Goal: Information Seeking & Learning: Learn about a topic

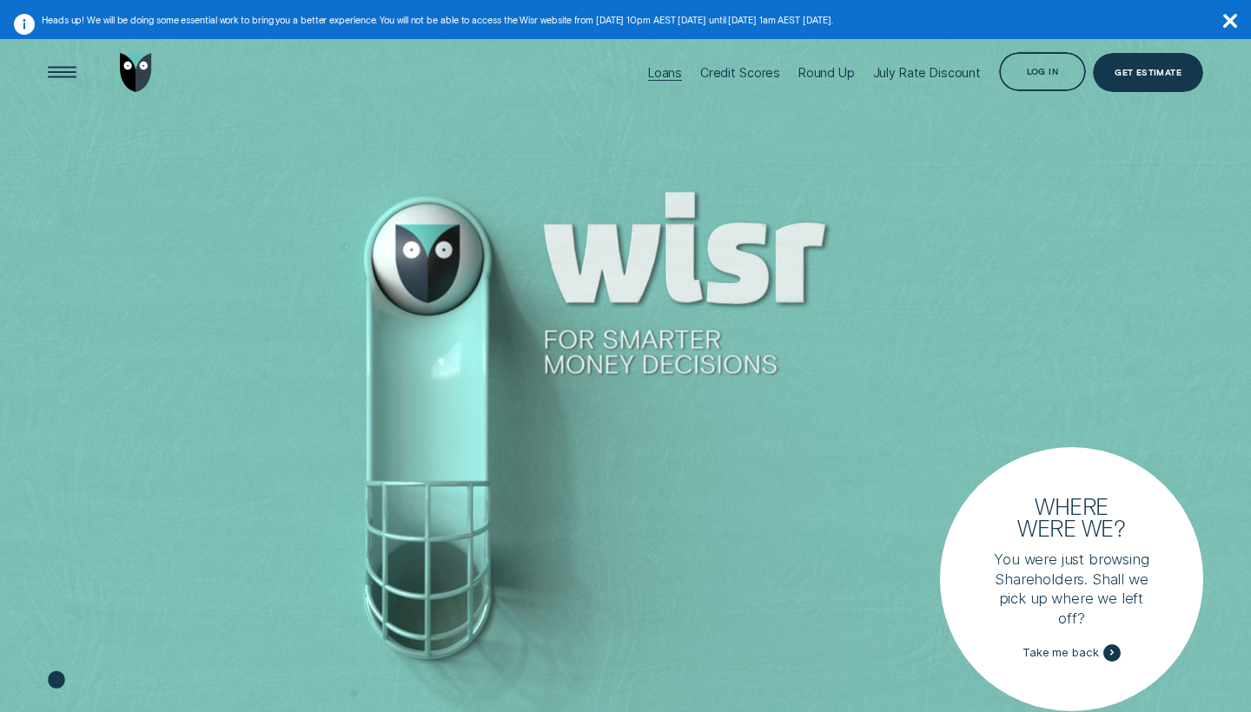
click at [666, 76] on div "Loans" at bounding box center [665, 72] width 34 height 15
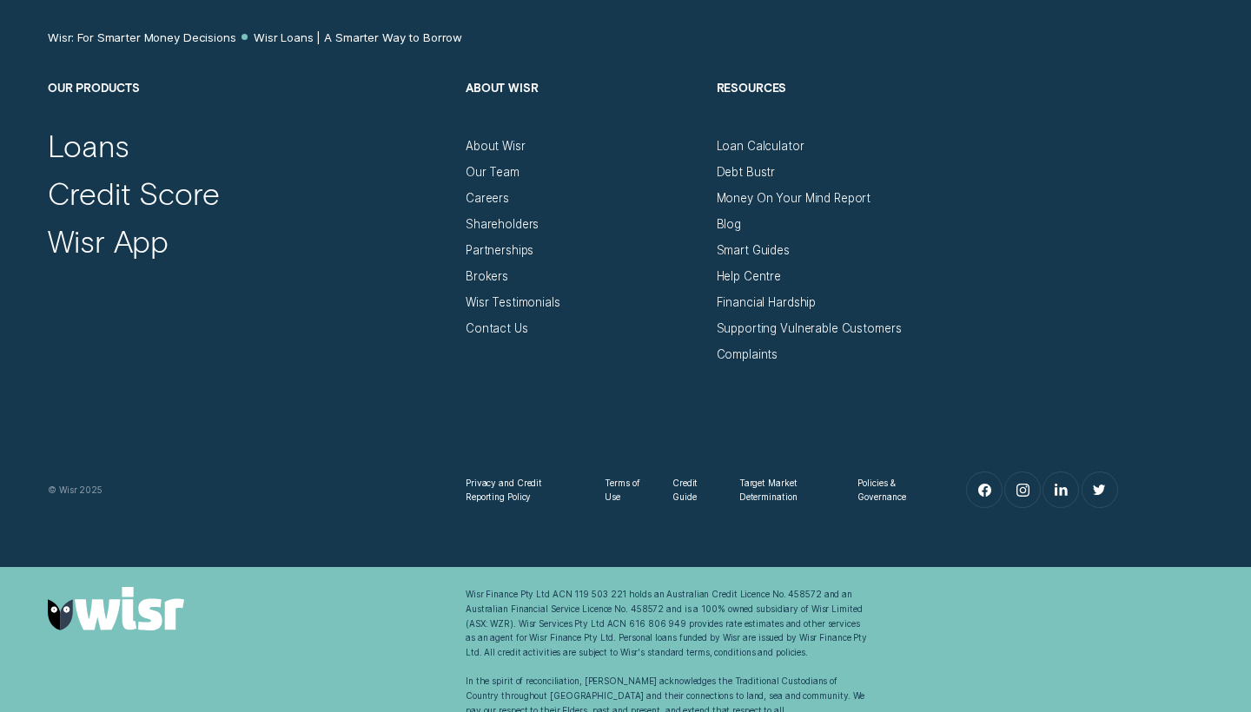
scroll to position [6670, 0]
click at [530, 218] on div "Shareholders" at bounding box center [502, 225] width 73 height 15
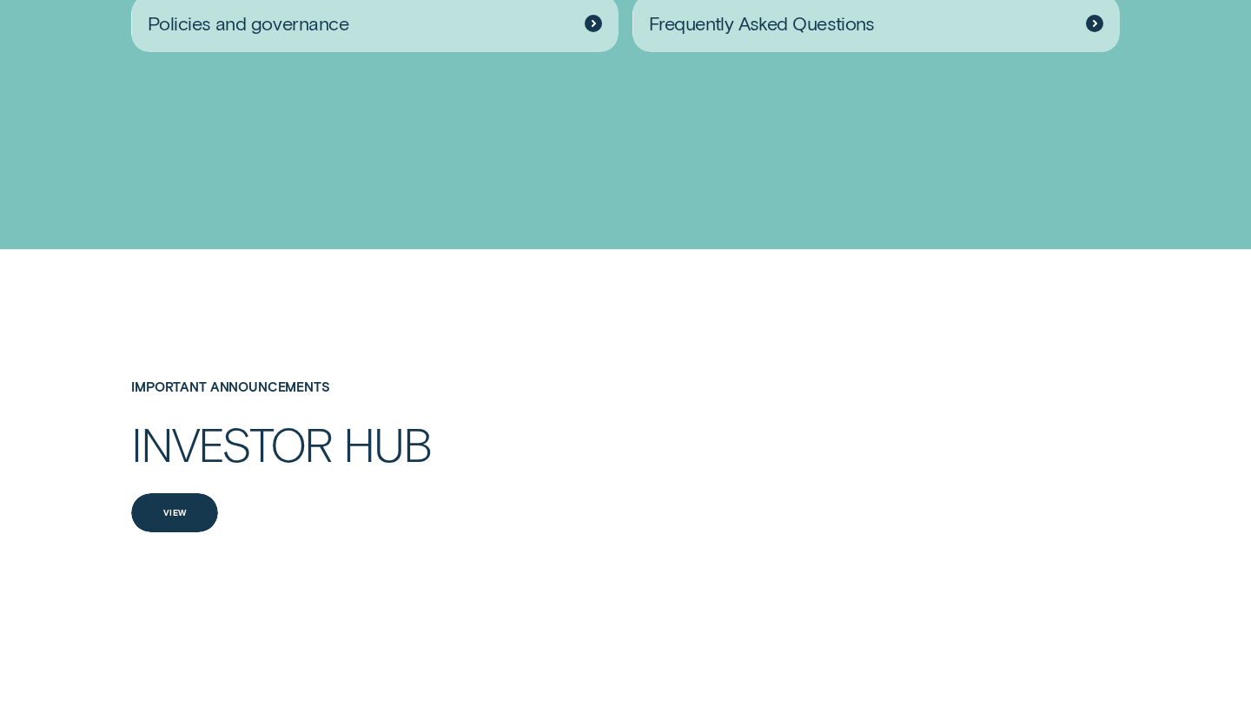
scroll to position [2529, 0]
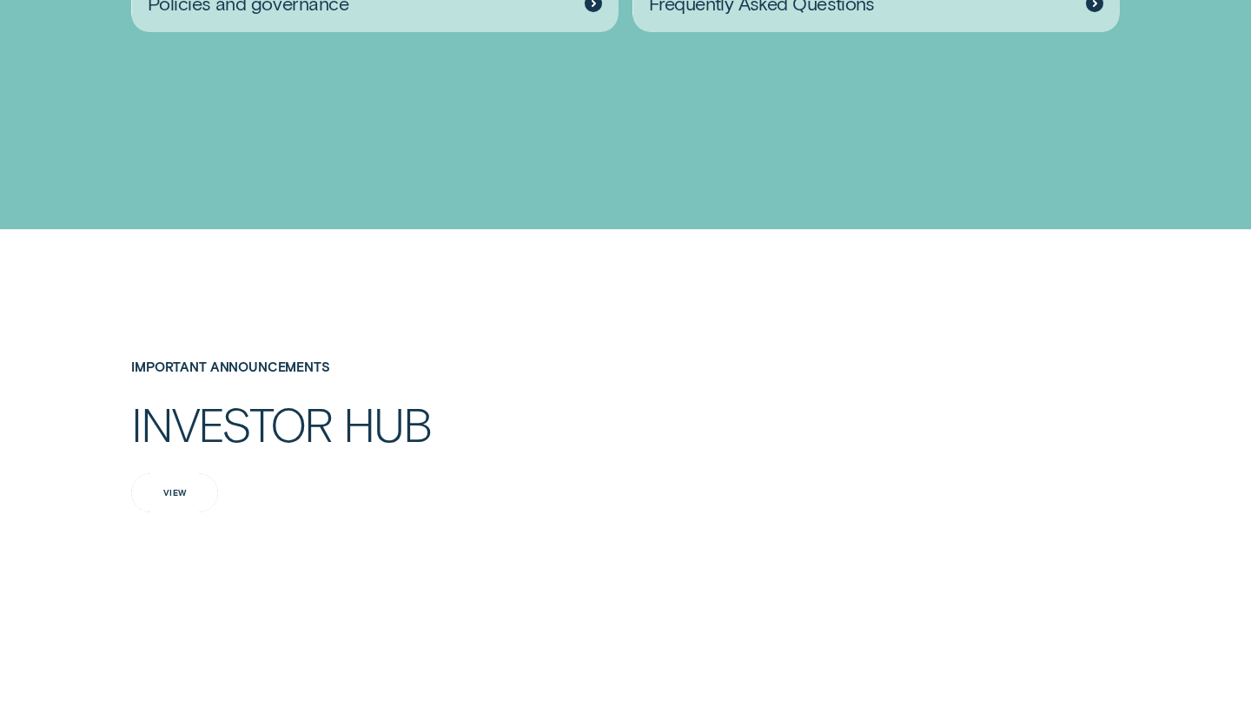
click at [169, 473] on div "View" at bounding box center [174, 492] width 87 height 39
